Goal: Navigation & Orientation: Find specific page/section

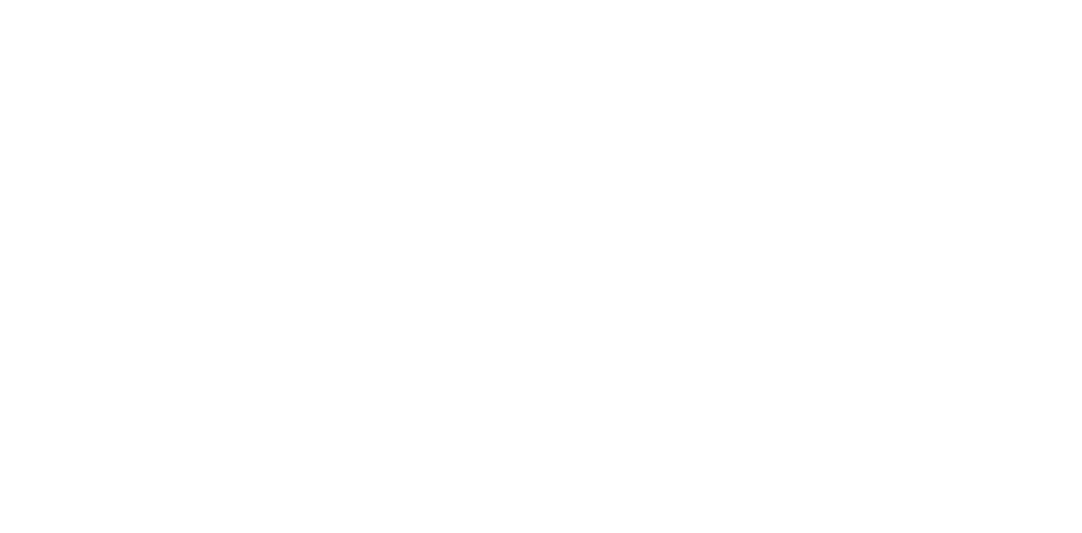
click at [668, 23] on div at bounding box center [548, 266] width 1082 height 533
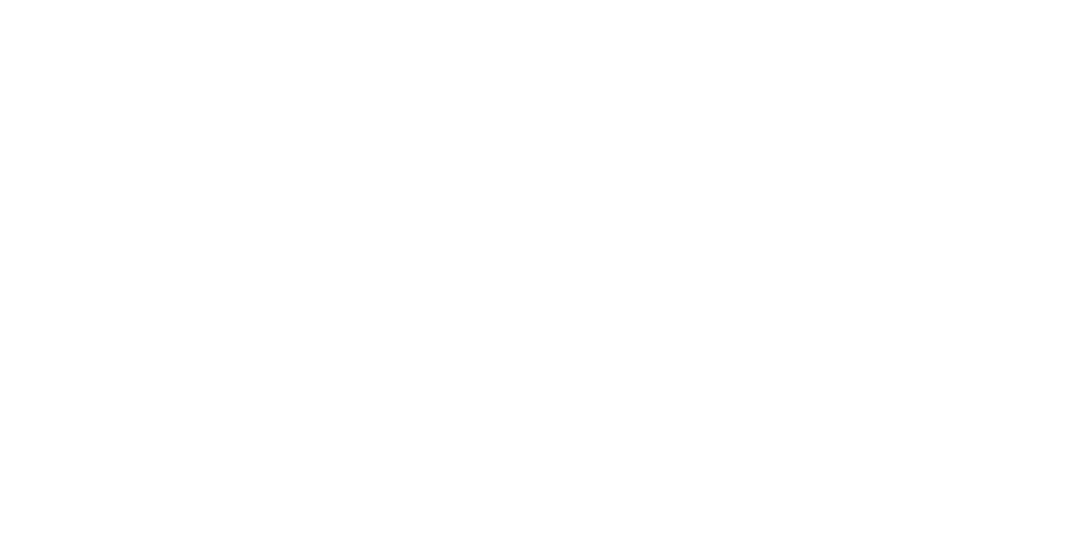
click at [566, 182] on div at bounding box center [548, 266] width 1082 height 533
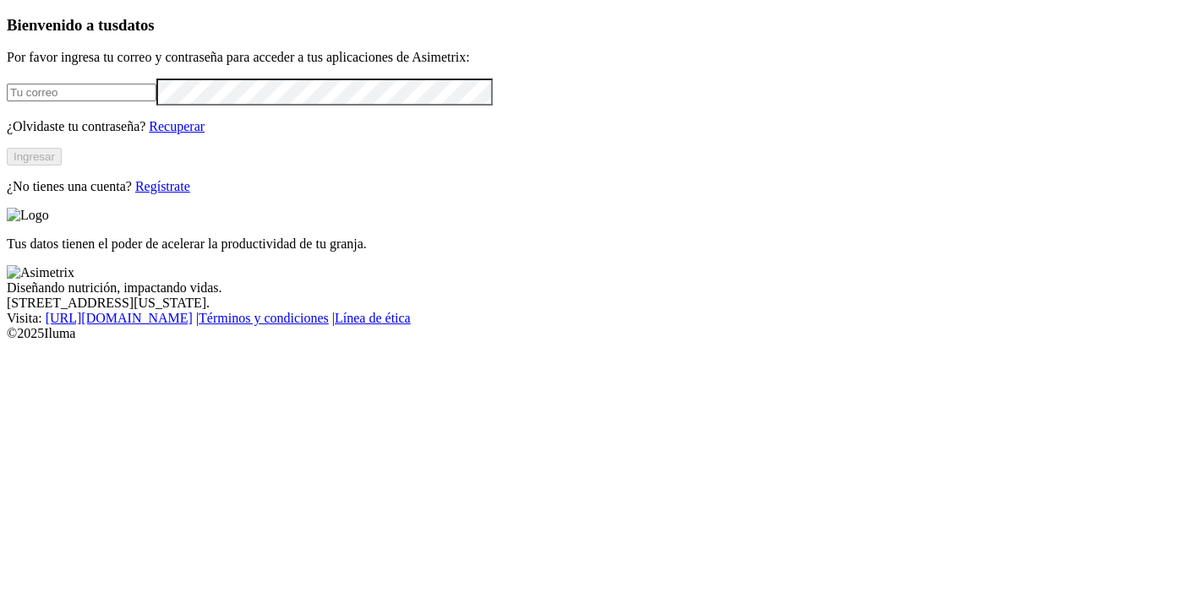
type input "[PERSON_NAME][EMAIL_ADDRESS][PERSON_NAME][DOMAIN_NAME]"
click at [62, 166] on button "Ingresar" at bounding box center [34, 157] width 55 height 18
